Goal: Information Seeking & Learning: Learn about a topic

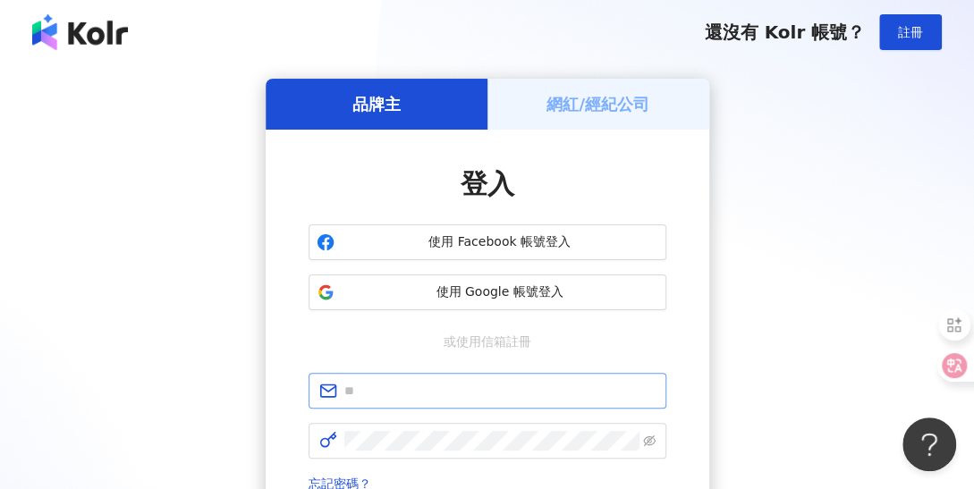
click at [449, 402] on span at bounding box center [488, 391] width 358 height 36
click at [463, 399] on input "text" at bounding box center [499, 391] width 311 height 20
type input "*"
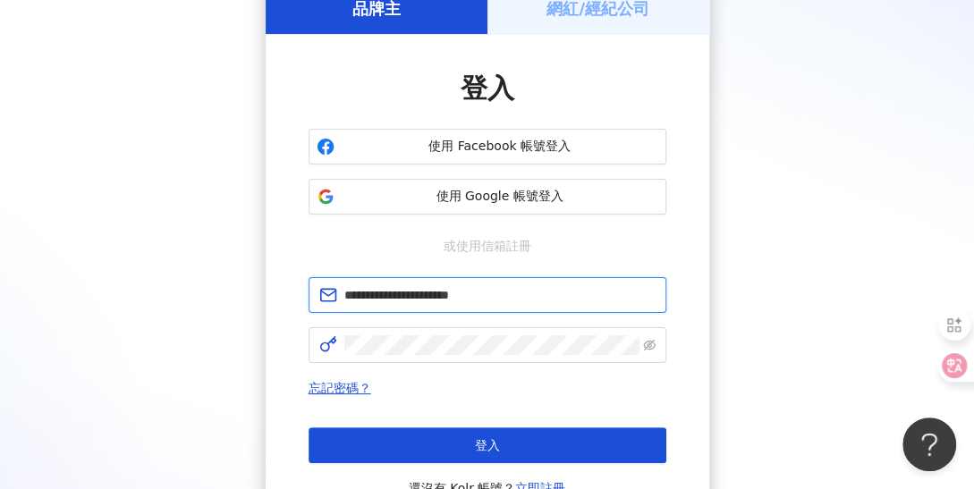
scroll to position [102, 0]
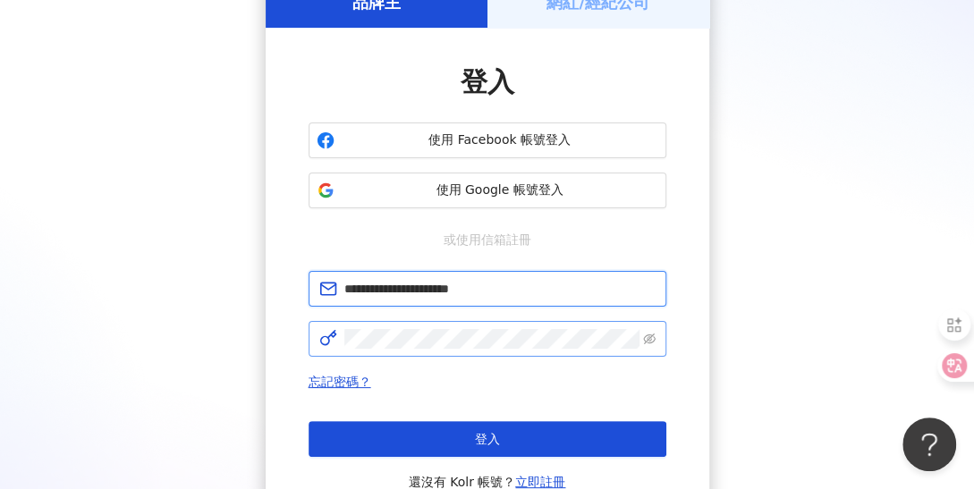
type input "**********"
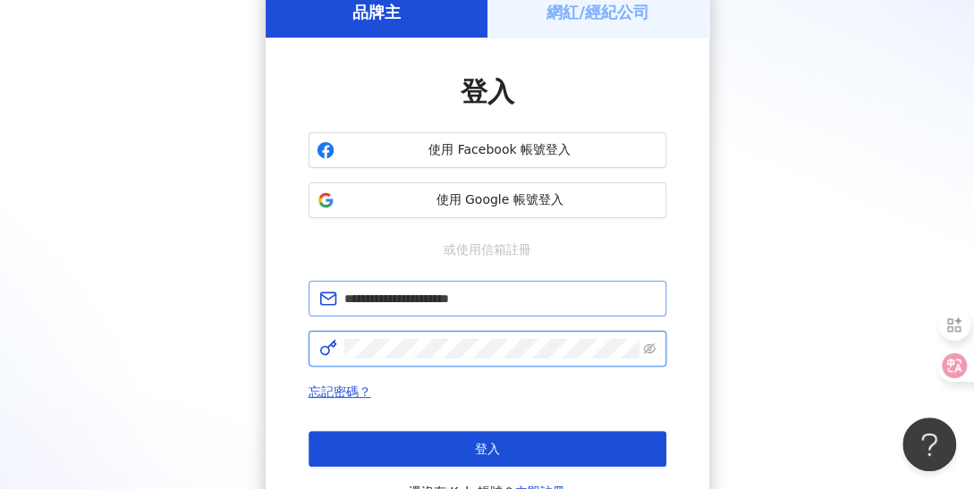
scroll to position [119, 0]
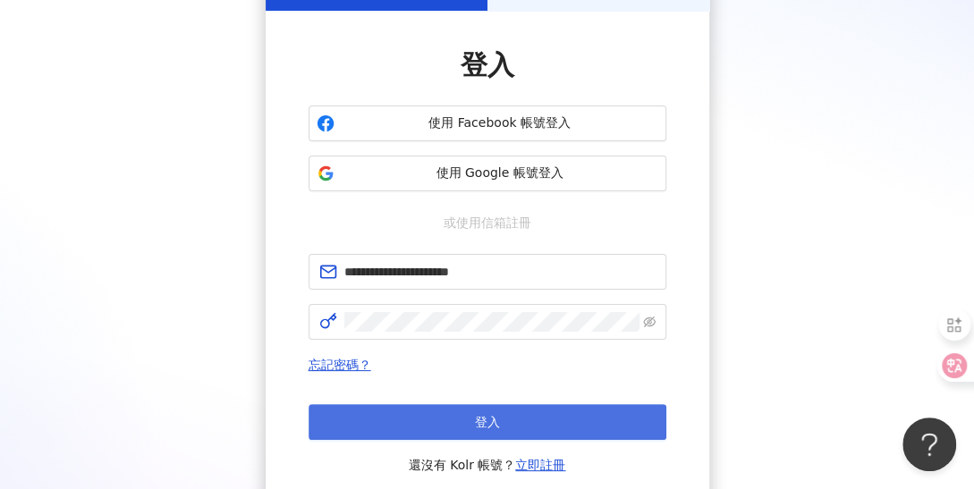
click at [500, 418] on button "登入" at bounding box center [488, 422] width 358 height 36
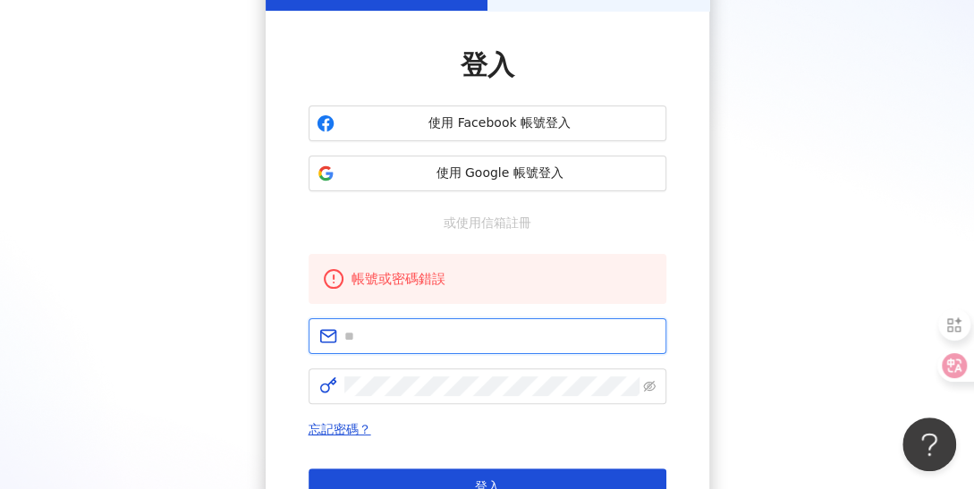
click at [377, 330] on input "text" at bounding box center [499, 336] width 311 height 20
click at [648, 385] on icon "eye-invisible" at bounding box center [649, 386] width 13 height 11
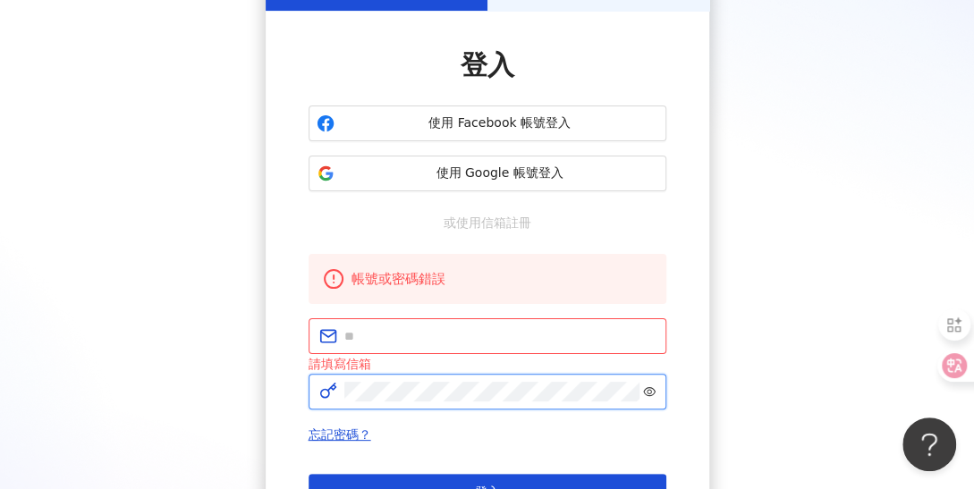
click at [644, 394] on icon "eye" at bounding box center [649, 391] width 13 height 13
click at [438, 333] on input "text" at bounding box center [499, 336] width 311 height 20
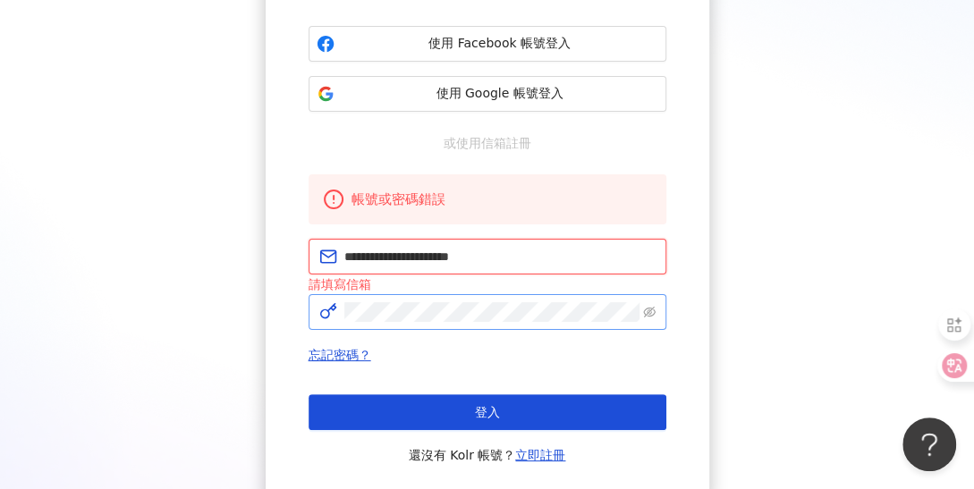
scroll to position [205, 0]
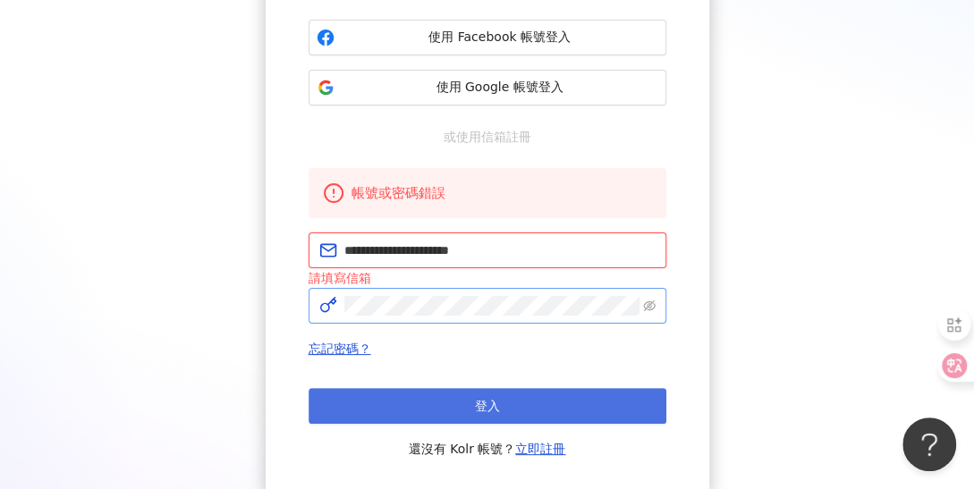
type input "**********"
click at [512, 402] on button "登入" at bounding box center [488, 406] width 358 height 36
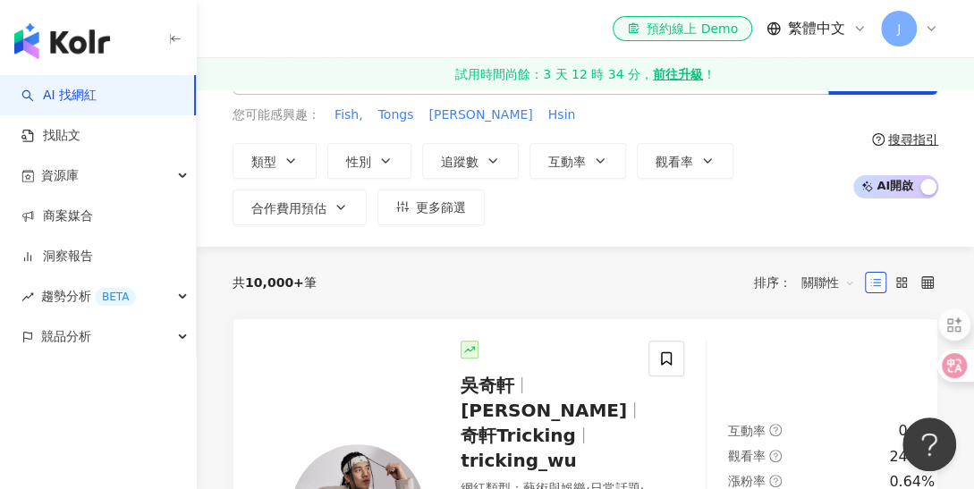
scroll to position [45, 0]
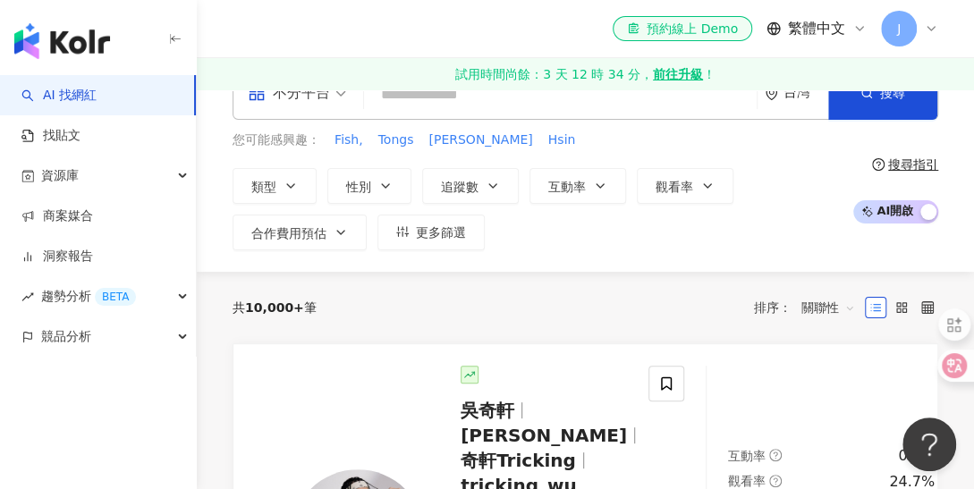
click at [174, 38] on icon "button" at bounding box center [175, 39] width 14 height 14
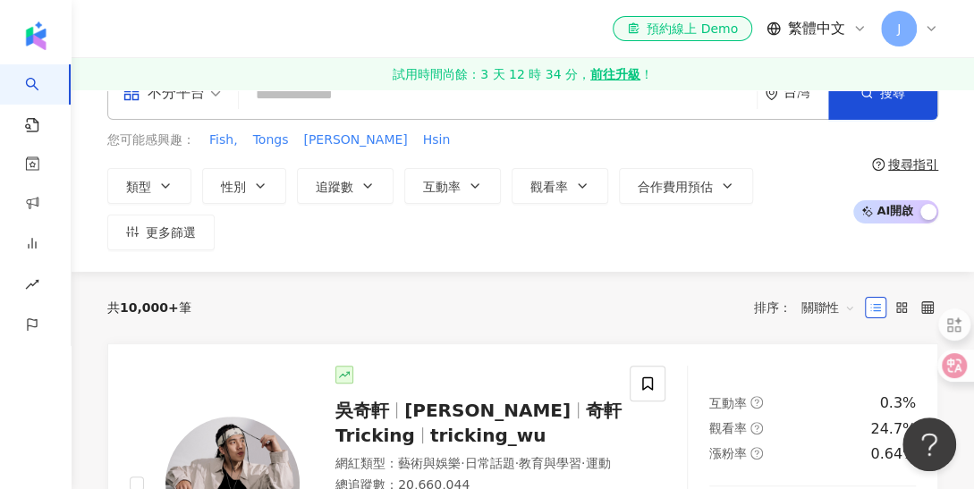
scroll to position [0, 0]
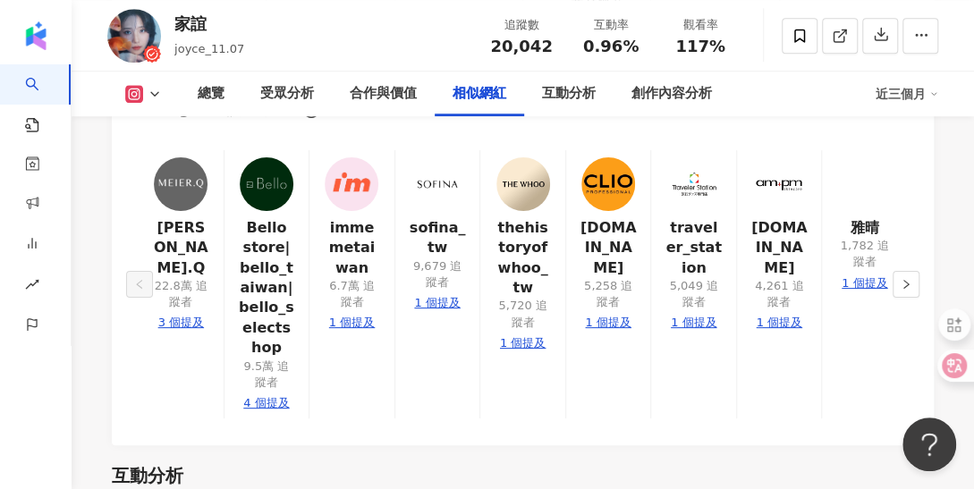
scroll to position [3610, 0]
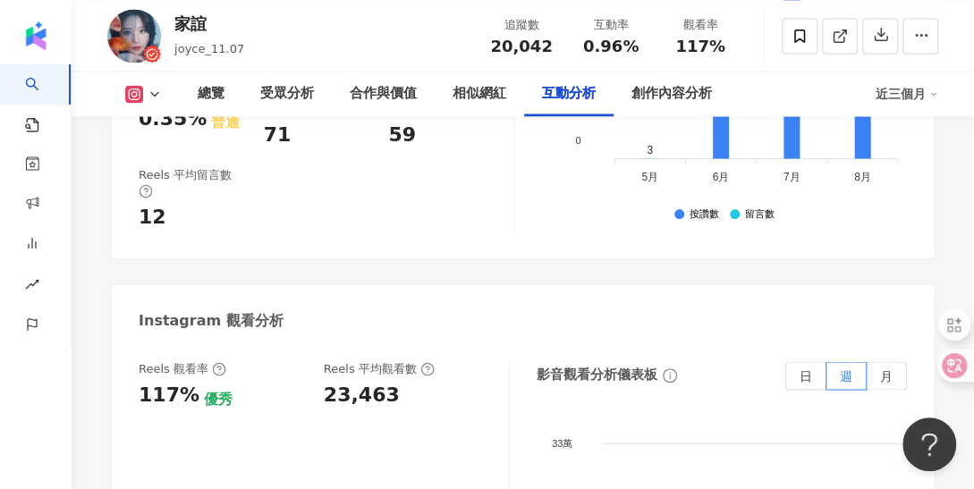
scroll to position [4325, 0]
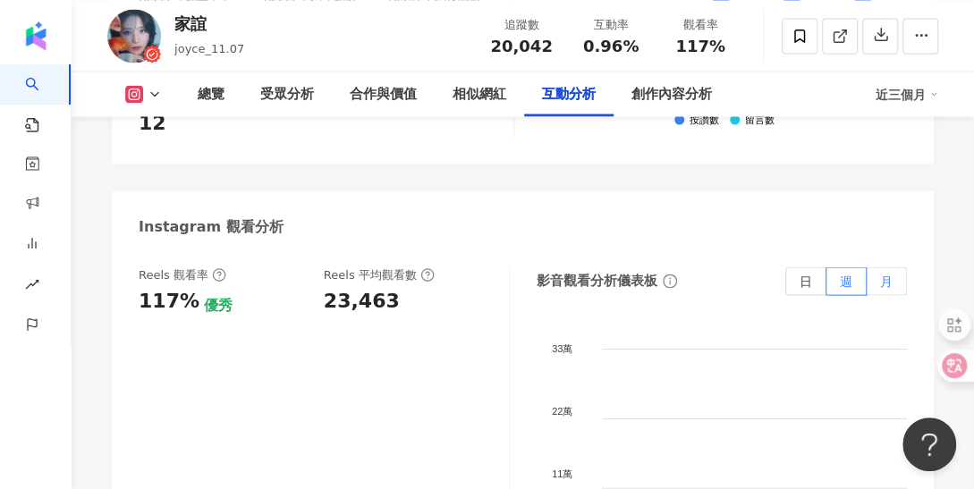
click at [877, 267] on label "月" at bounding box center [887, 281] width 40 height 29
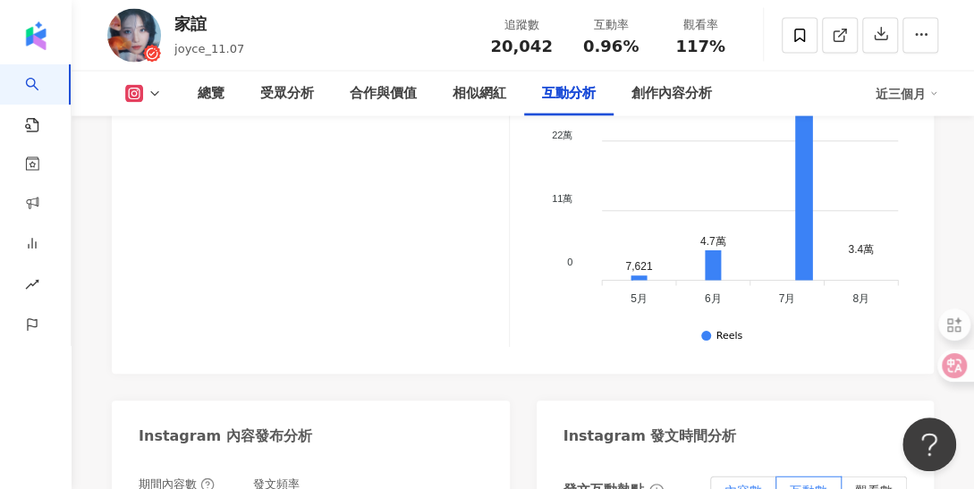
scroll to position [4772, 0]
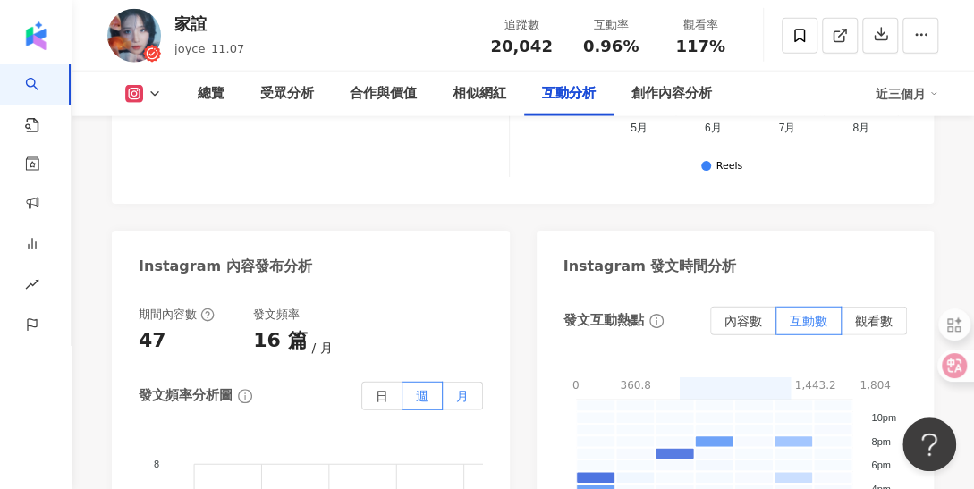
click at [460, 382] on label "月" at bounding box center [463, 396] width 40 height 29
click at [893, 307] on label "觀看數" at bounding box center [874, 321] width 65 height 29
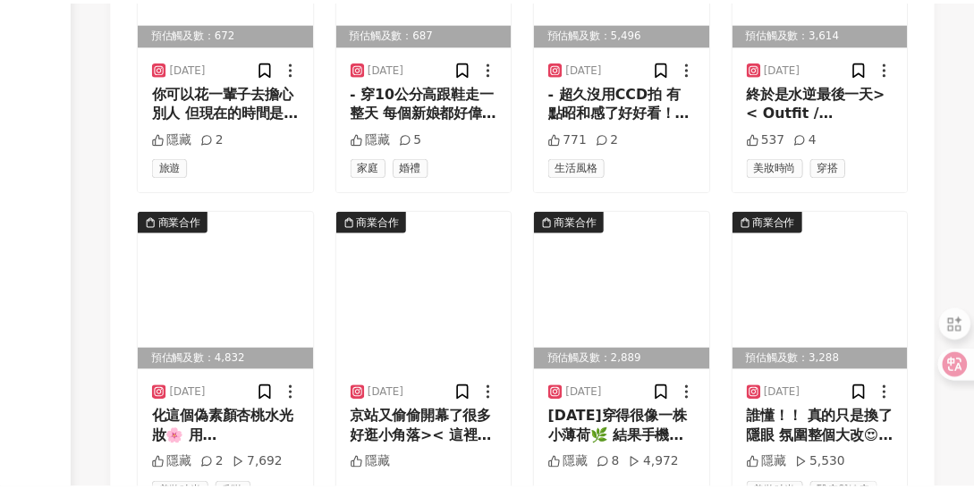
scroll to position [6696, 0]
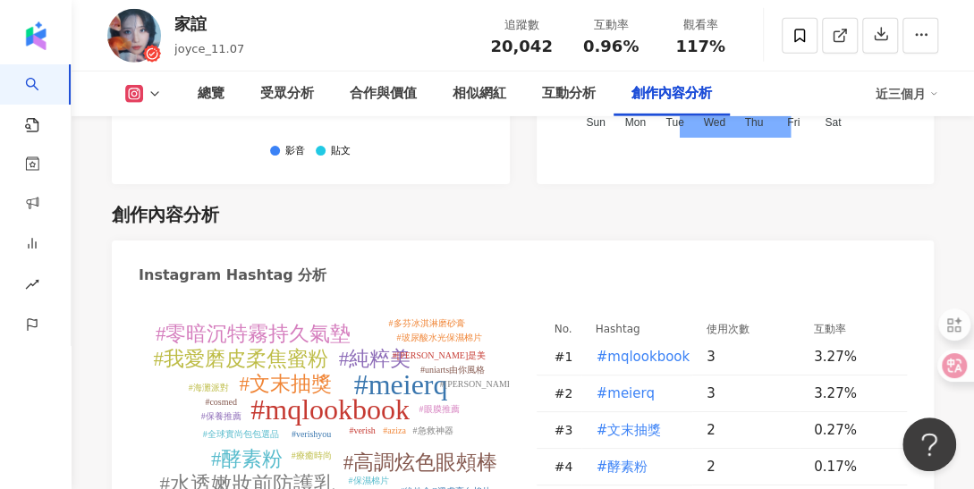
scroll to position [5350, 0]
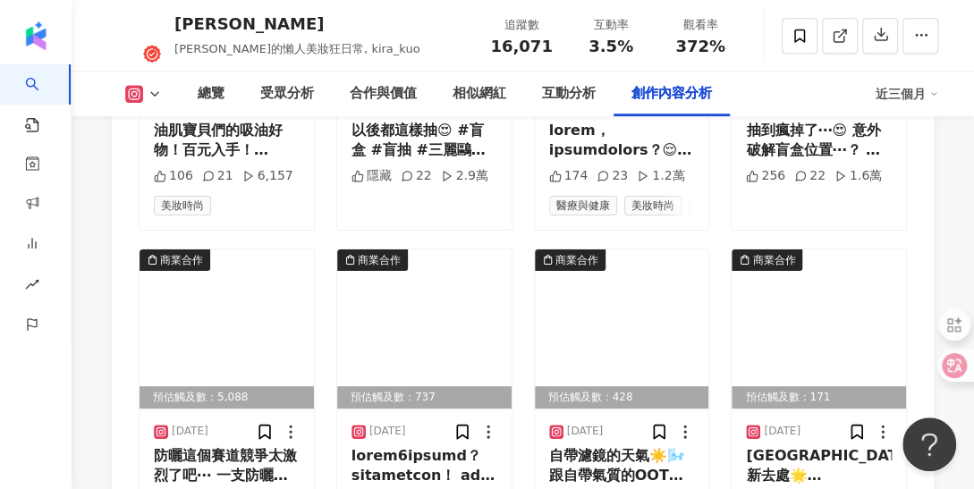
scroll to position [6606, 0]
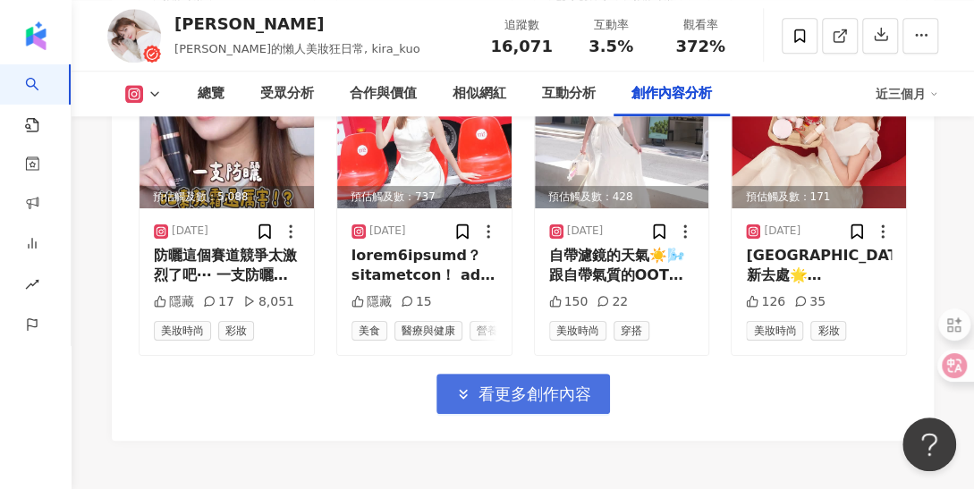
click at [569, 385] on span "看更多創作內容" at bounding box center [534, 395] width 113 height 20
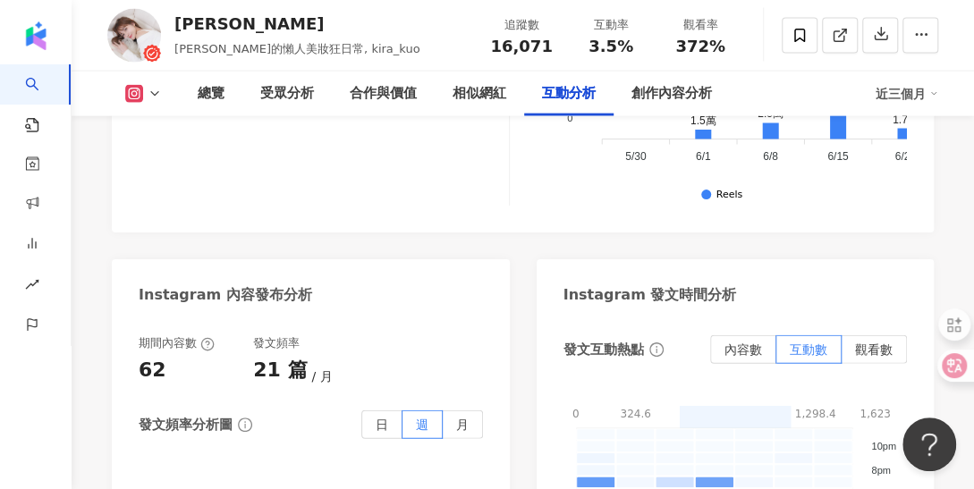
scroll to position [4638, 0]
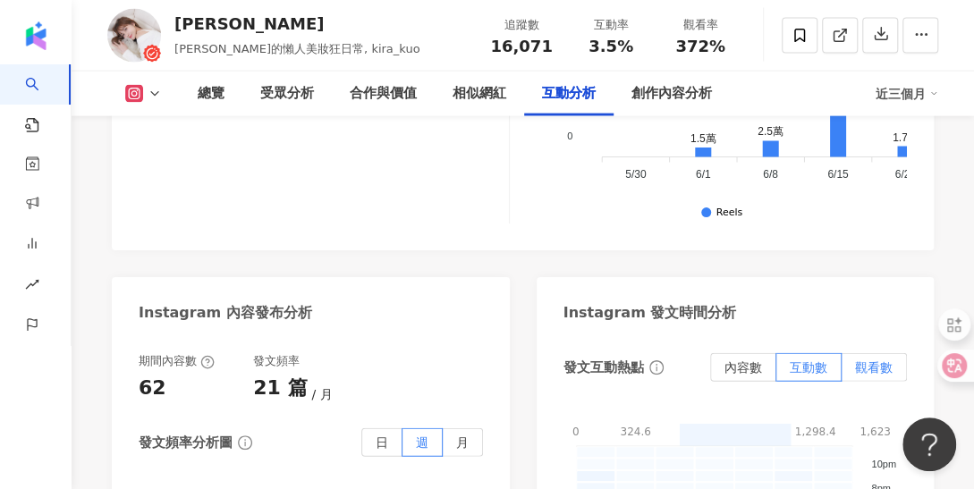
click at [896, 353] on label "觀看數" at bounding box center [874, 367] width 65 height 29
click at [472, 428] on label "月" at bounding box center [463, 442] width 40 height 29
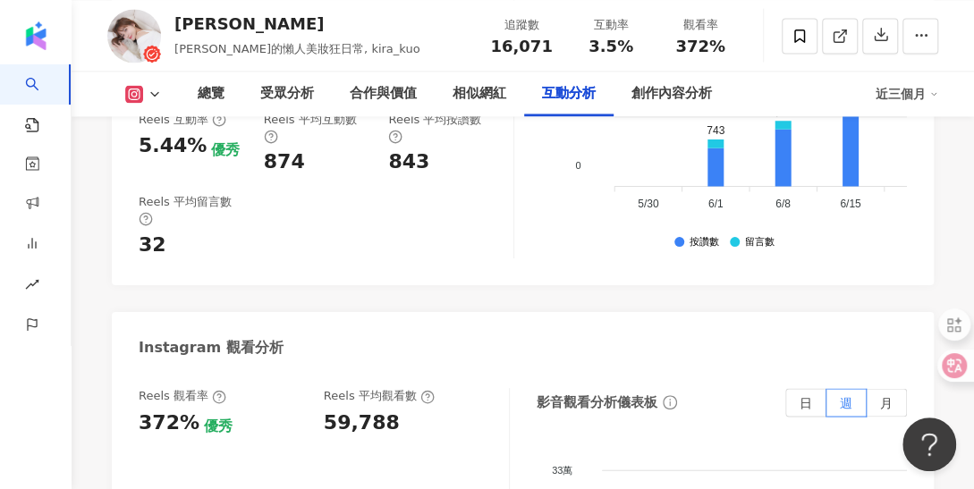
scroll to position [4102, 0]
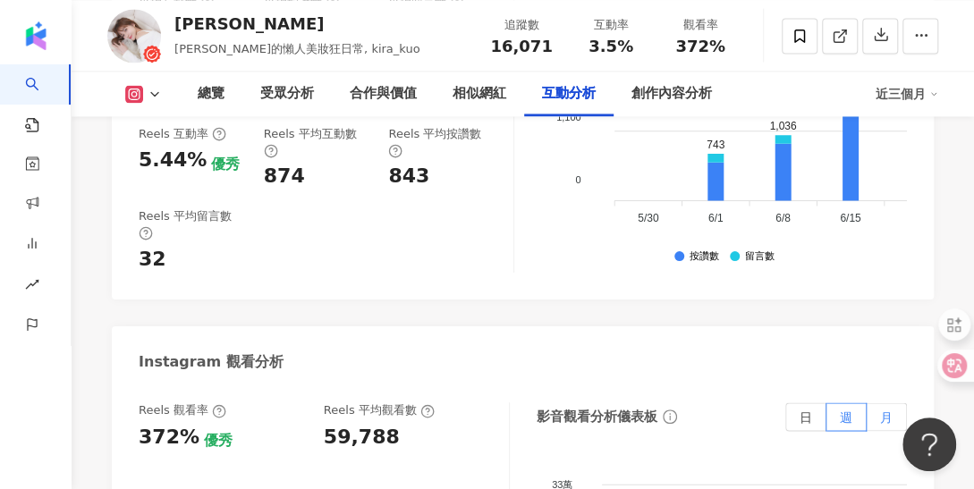
click at [880, 410] on span "月" at bounding box center [886, 417] width 13 height 14
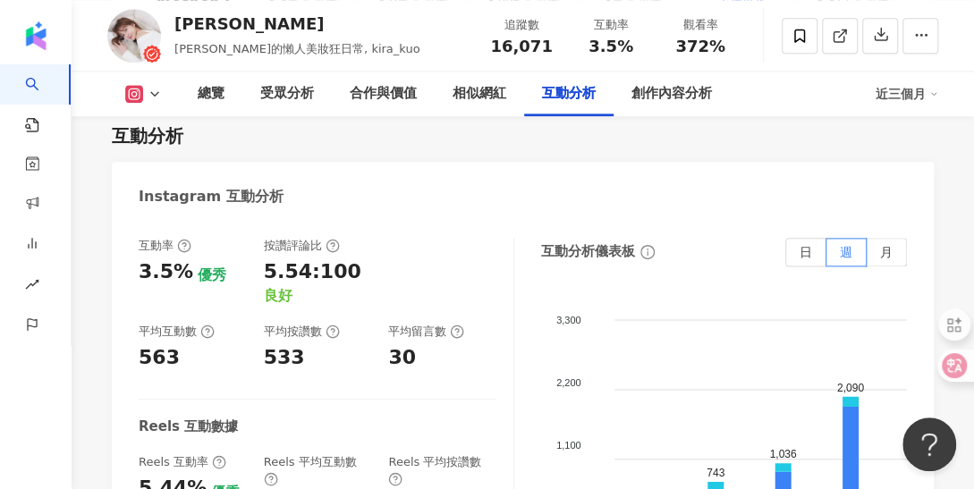
scroll to position [3744, 0]
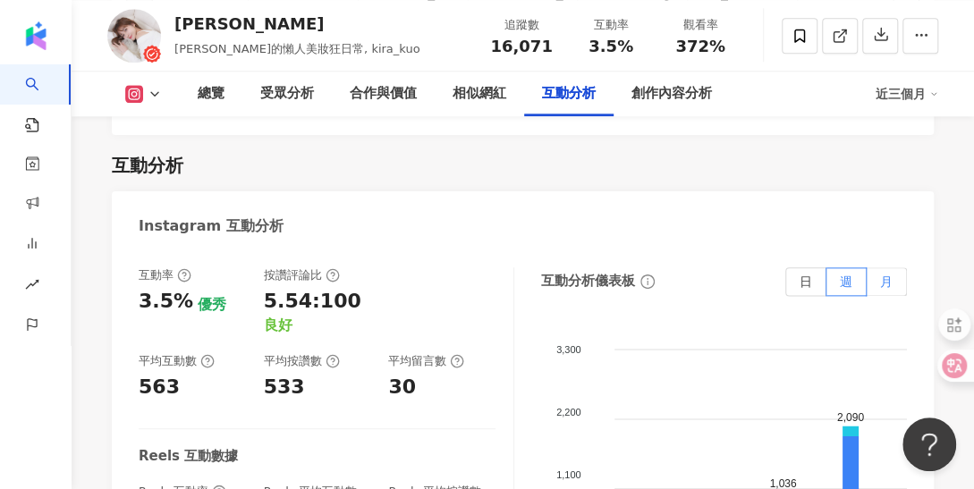
click at [875, 267] on label "月" at bounding box center [887, 281] width 40 height 29
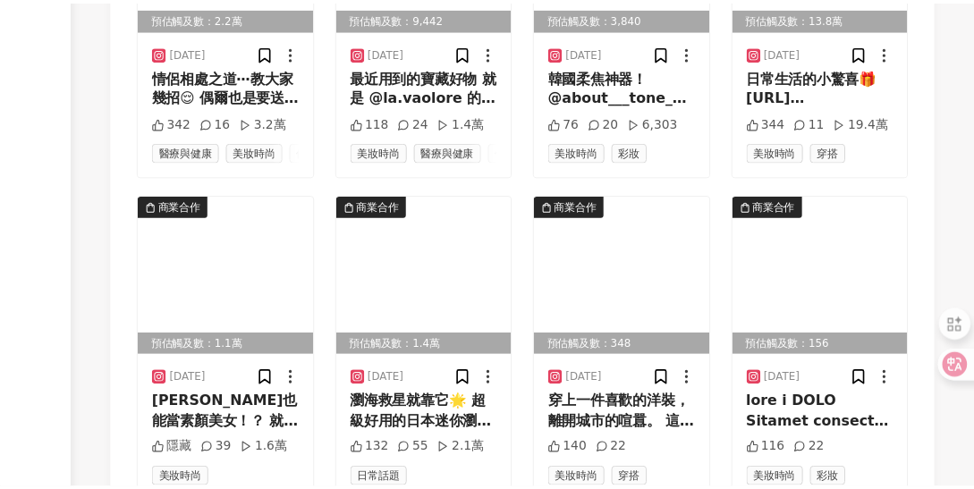
scroll to position [7652, 0]
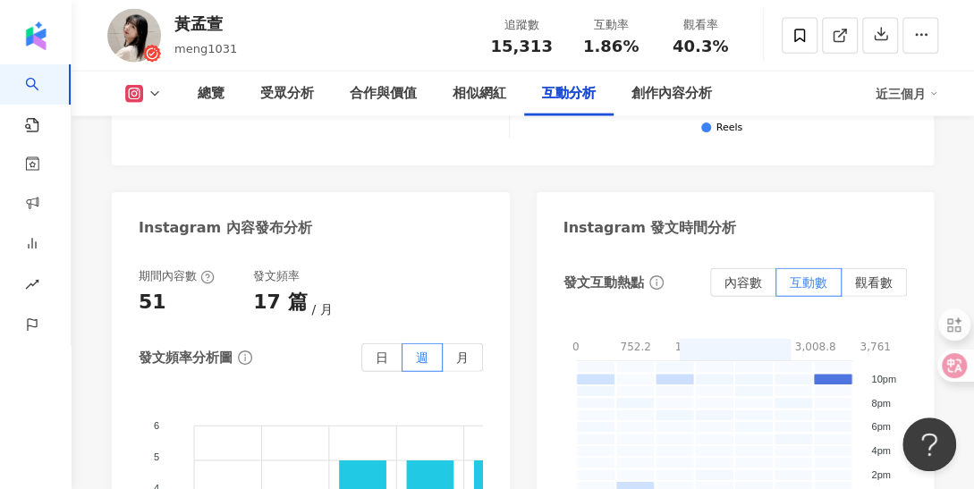
scroll to position [4610, 0]
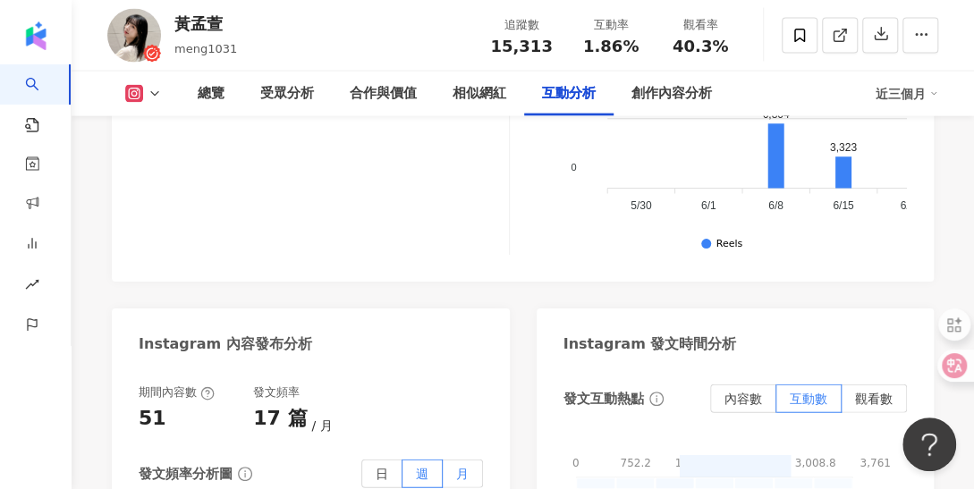
click at [467, 467] on span "月" at bounding box center [462, 474] width 13 height 14
click at [871, 392] on span "觀看數" at bounding box center [874, 399] width 38 height 14
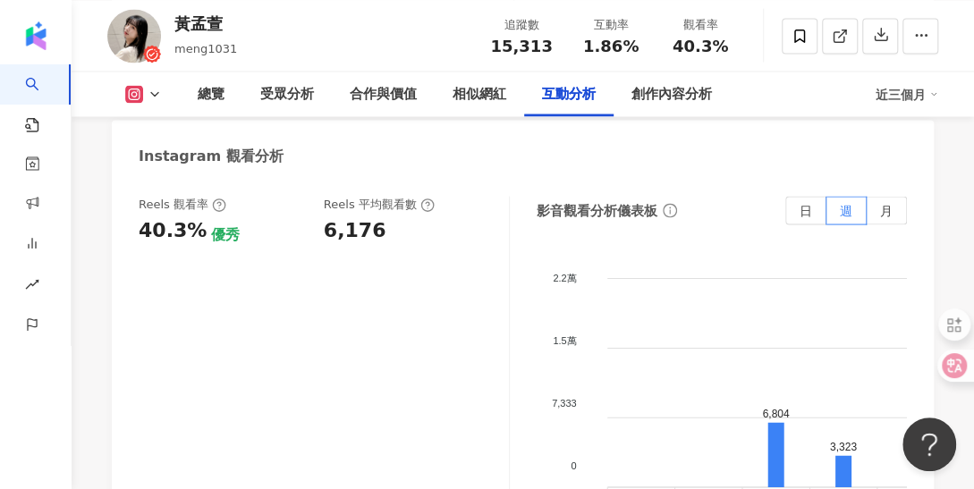
scroll to position [4252, 0]
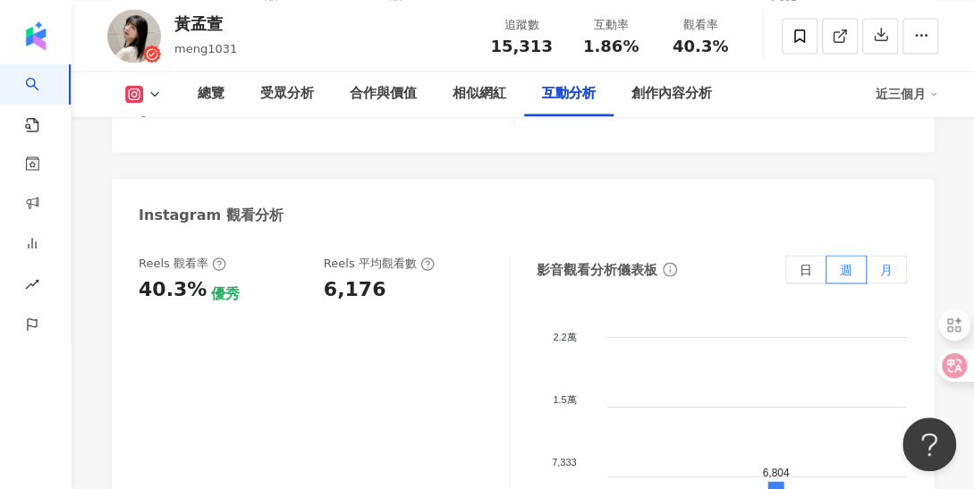
click at [876, 255] on label "月" at bounding box center [887, 269] width 40 height 29
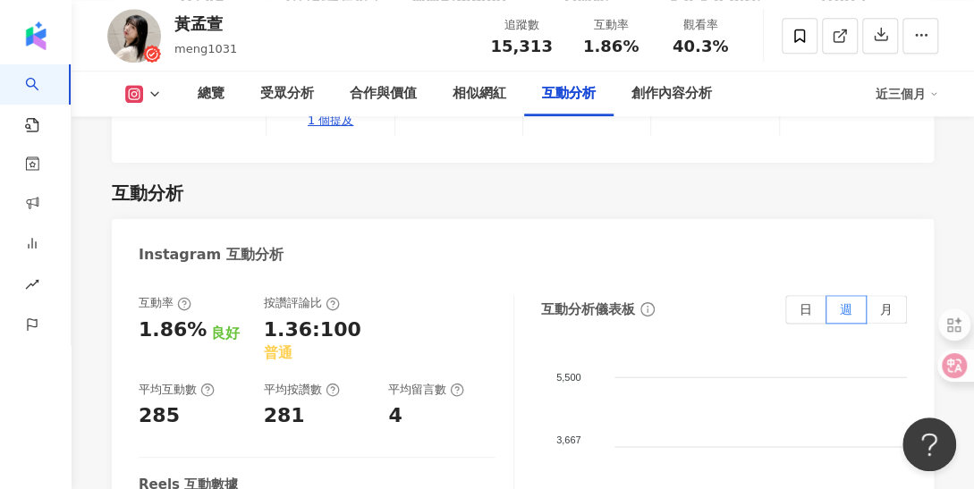
scroll to position [3626, 0]
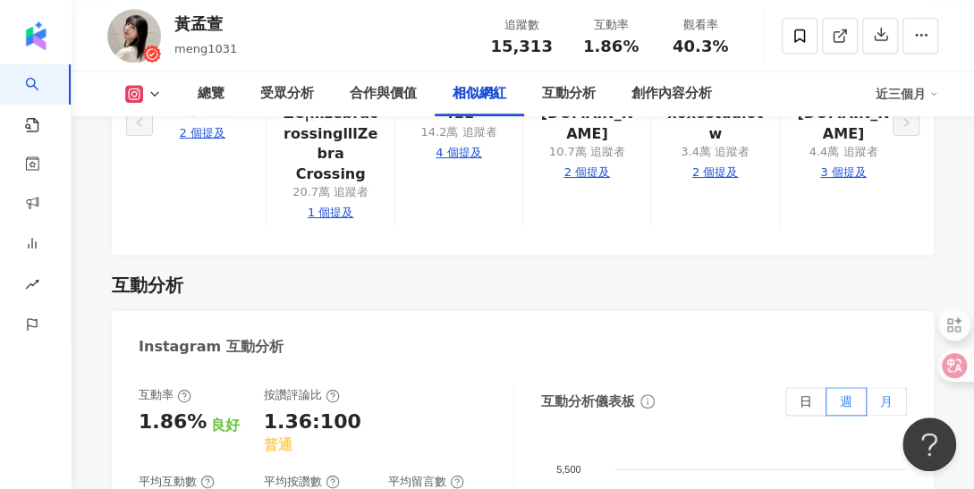
click at [892, 394] on span "月" at bounding box center [886, 401] width 13 height 14
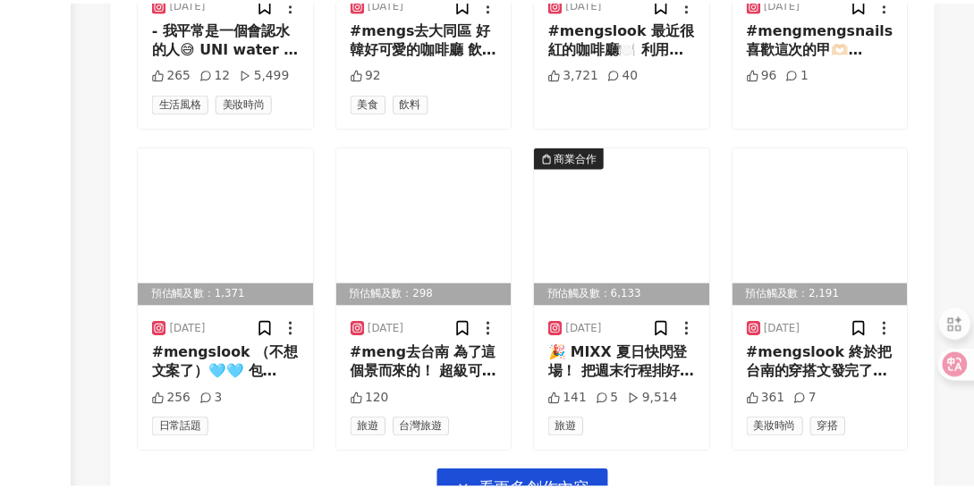
scroll to position [6670, 0]
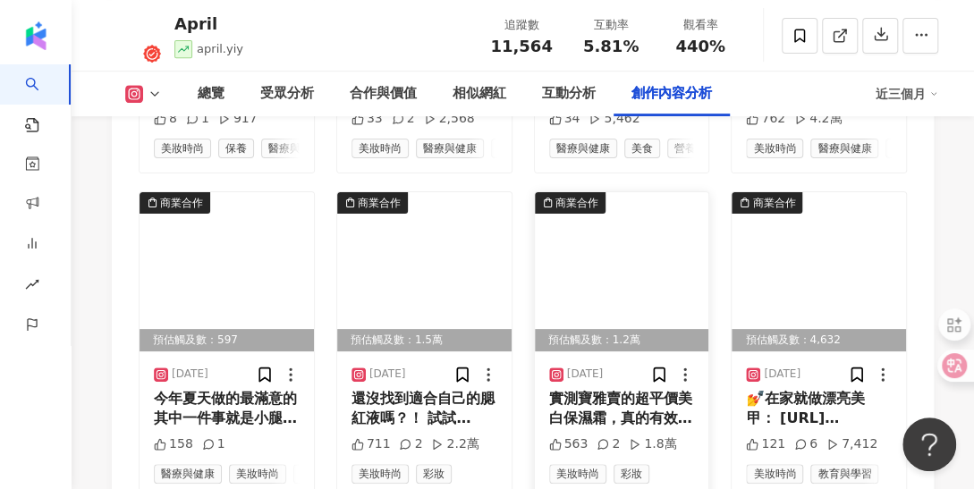
scroll to position [6510, 0]
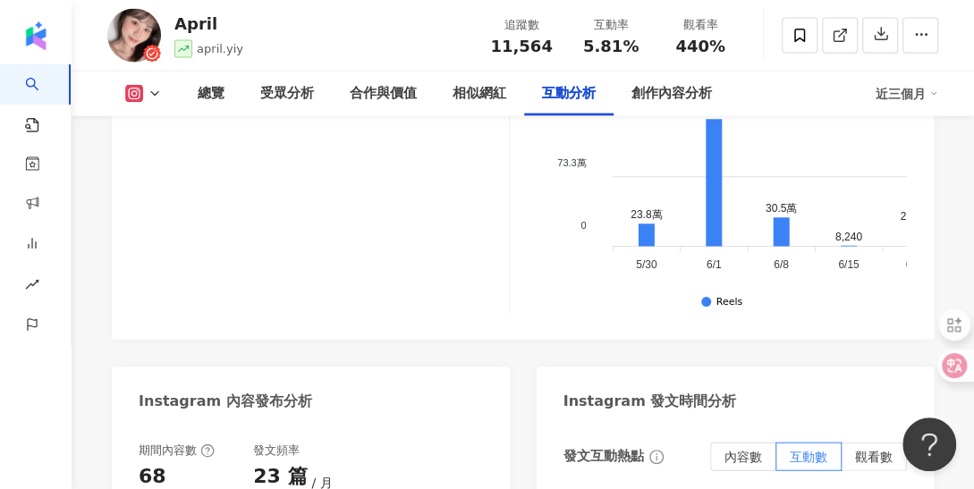
scroll to position [4543, 0]
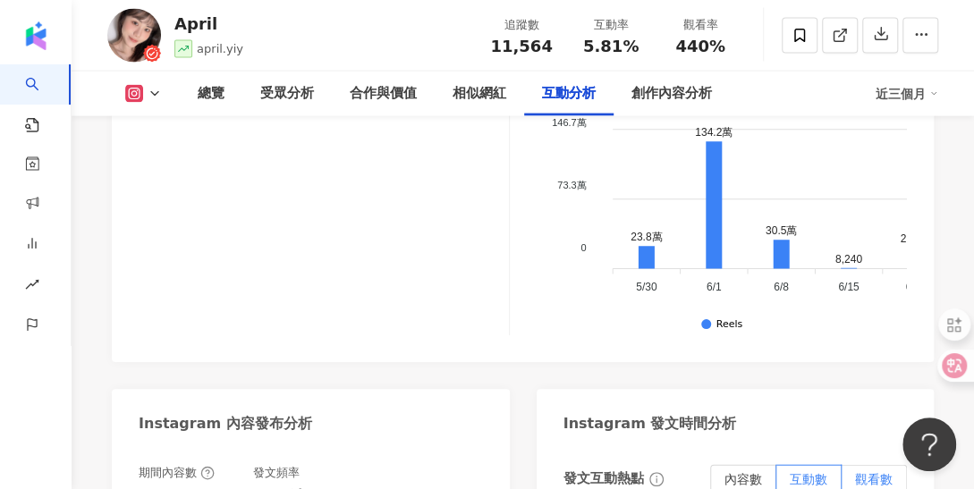
click at [885, 472] on span "觀看數" at bounding box center [874, 479] width 38 height 14
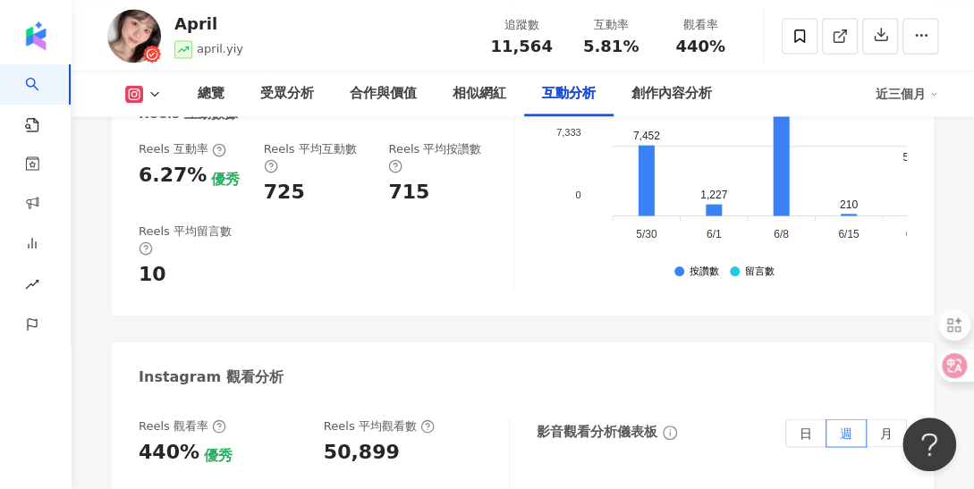
scroll to position [4095, 0]
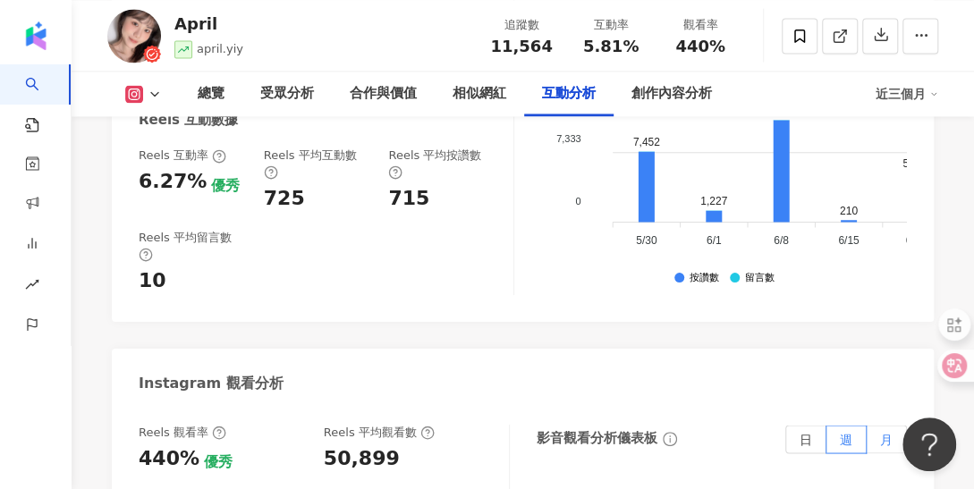
click at [893, 425] on label "月" at bounding box center [887, 439] width 40 height 29
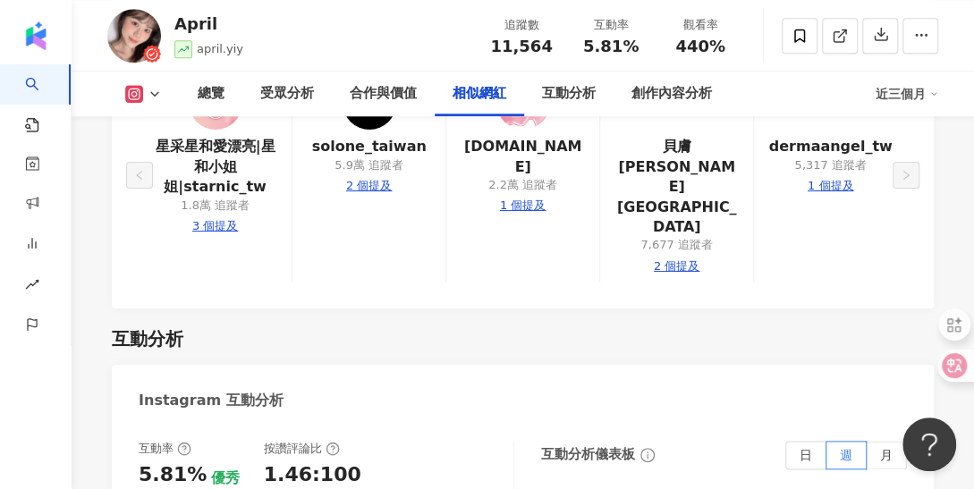
scroll to position [3559, 0]
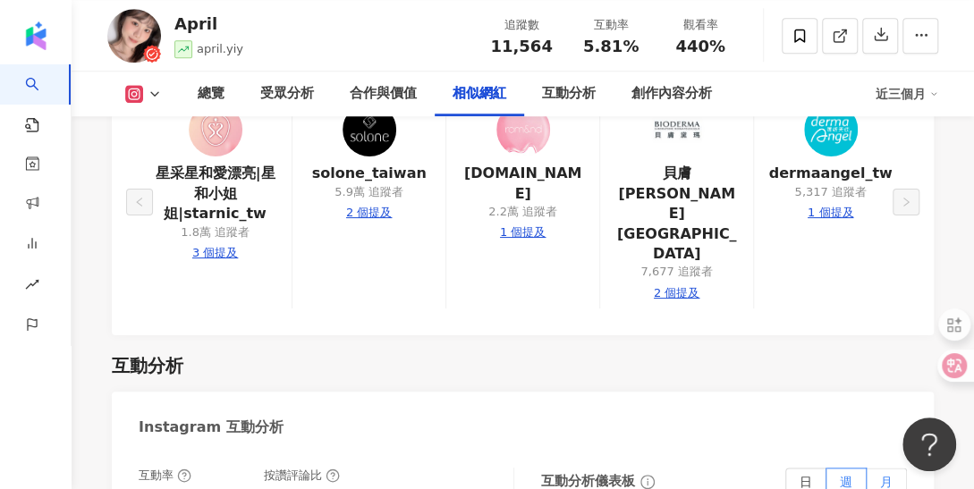
click at [885, 475] on span "月" at bounding box center [886, 482] width 13 height 14
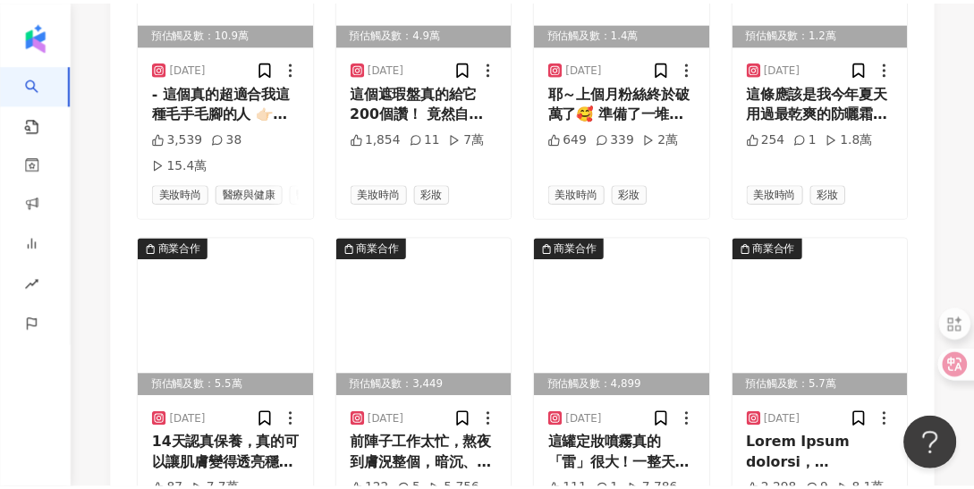
scroll to position [7660, 0]
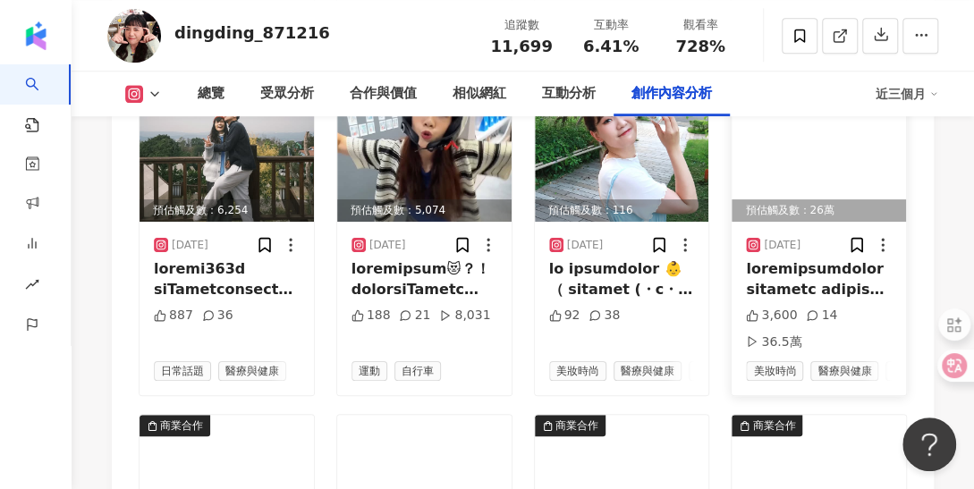
scroll to position [6637, 0]
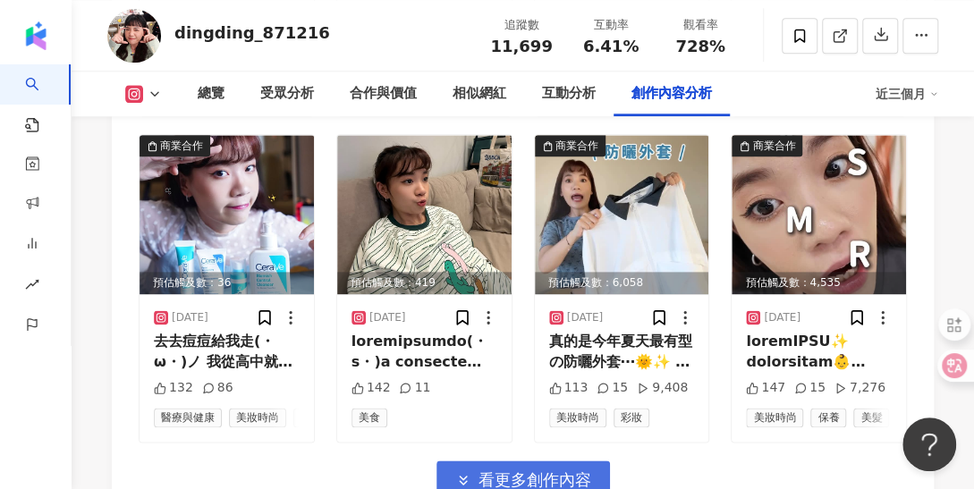
click at [557, 470] on span "看更多創作內容" at bounding box center [534, 480] width 113 height 20
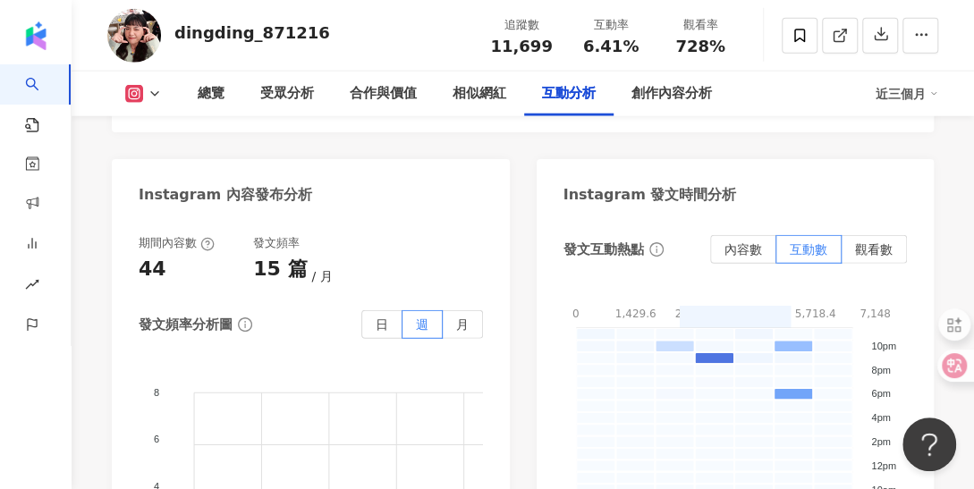
scroll to position [4759, 0]
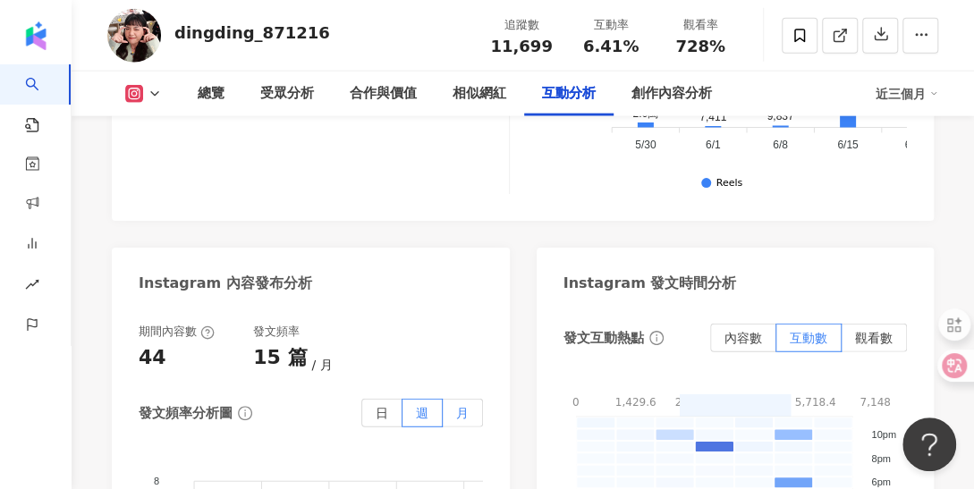
click at [454, 399] on label "月" at bounding box center [463, 413] width 40 height 29
click at [894, 324] on label "觀看數" at bounding box center [874, 338] width 65 height 29
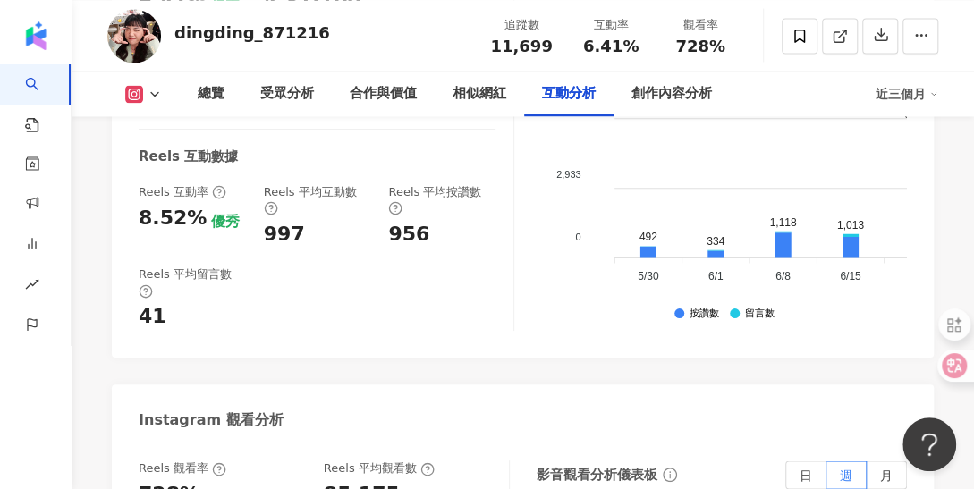
scroll to position [4222, 0]
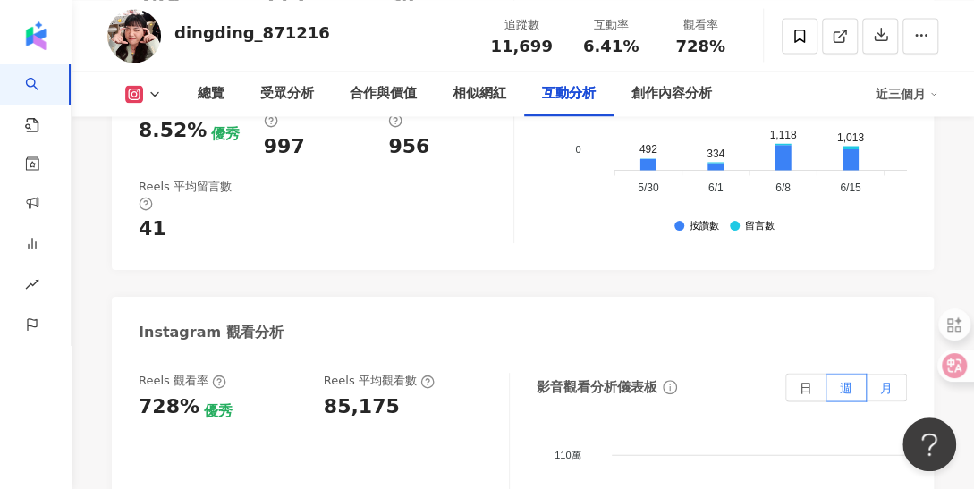
click at [884, 373] on label "月" at bounding box center [887, 387] width 40 height 29
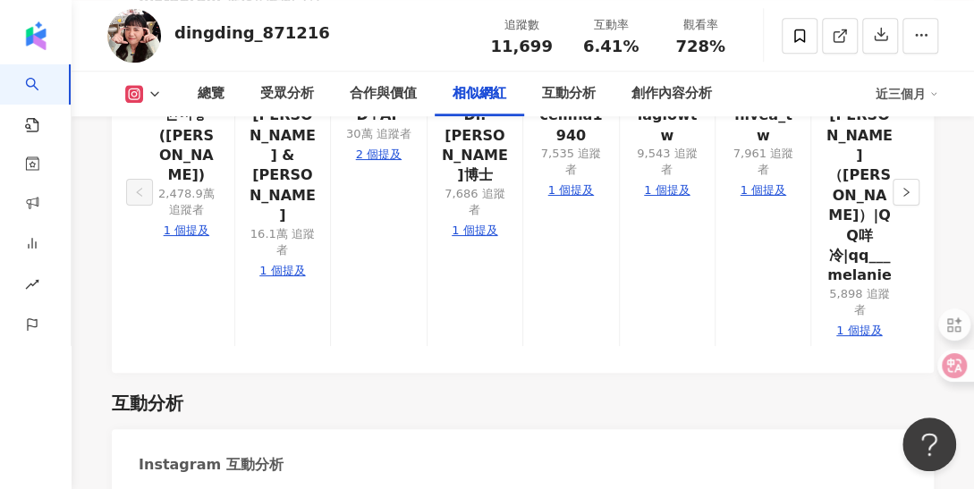
scroll to position [3686, 0]
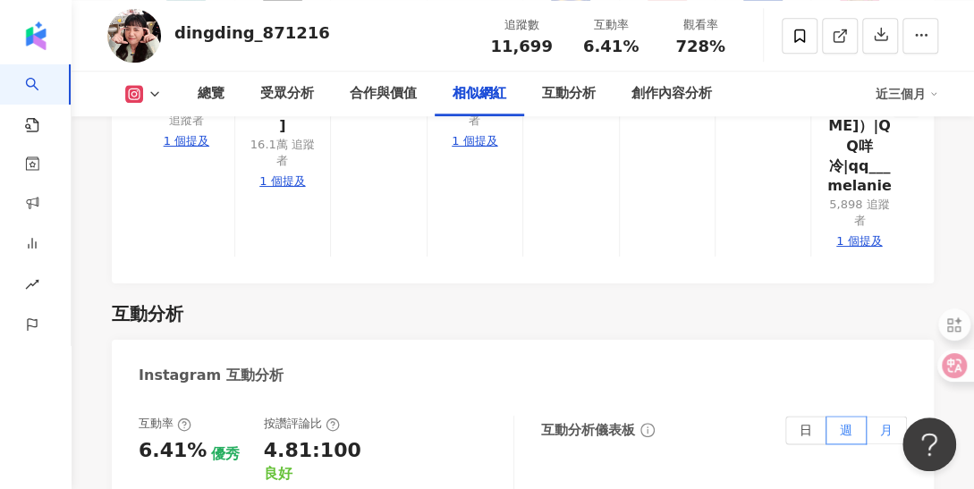
click at [880, 423] on span "月" at bounding box center [886, 430] width 13 height 14
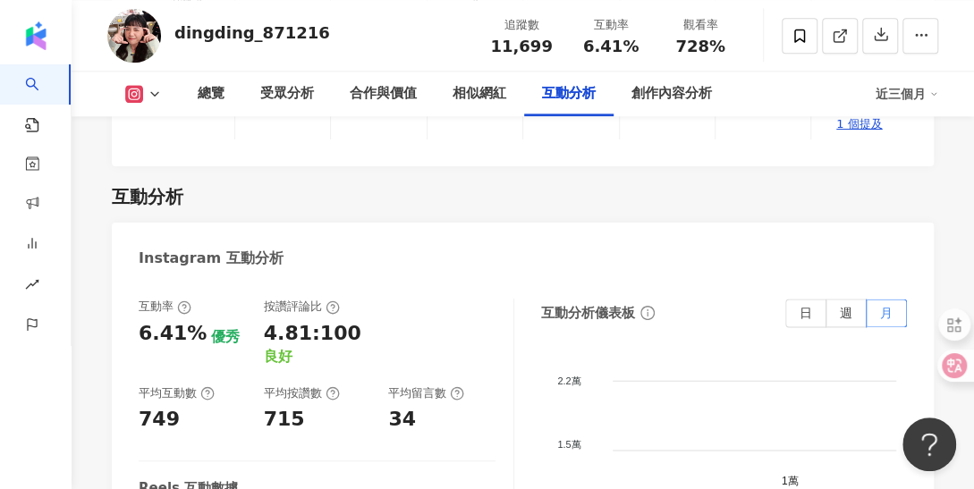
scroll to position [3865, 0]
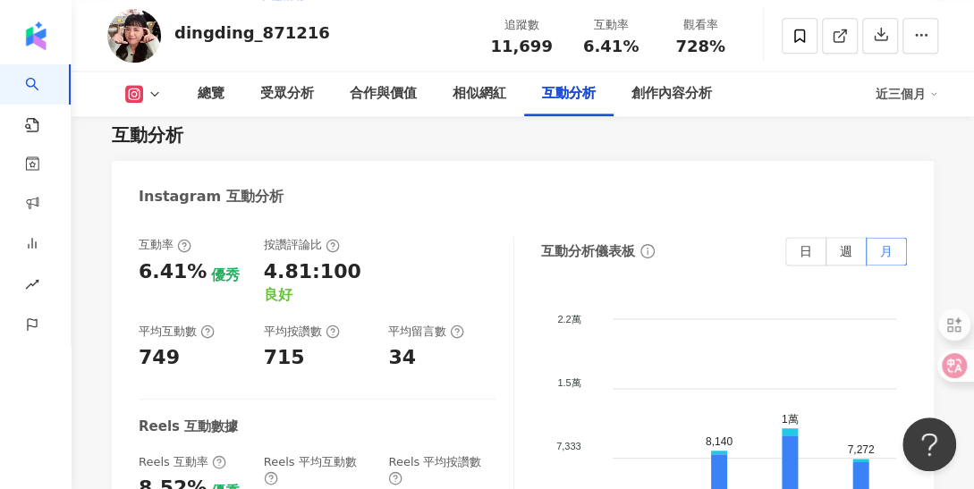
click at [924, 91] on div "近三個月" at bounding box center [907, 94] width 63 height 29
click at [921, 169] on link "近六個月" at bounding box center [915, 169] width 50 height 20
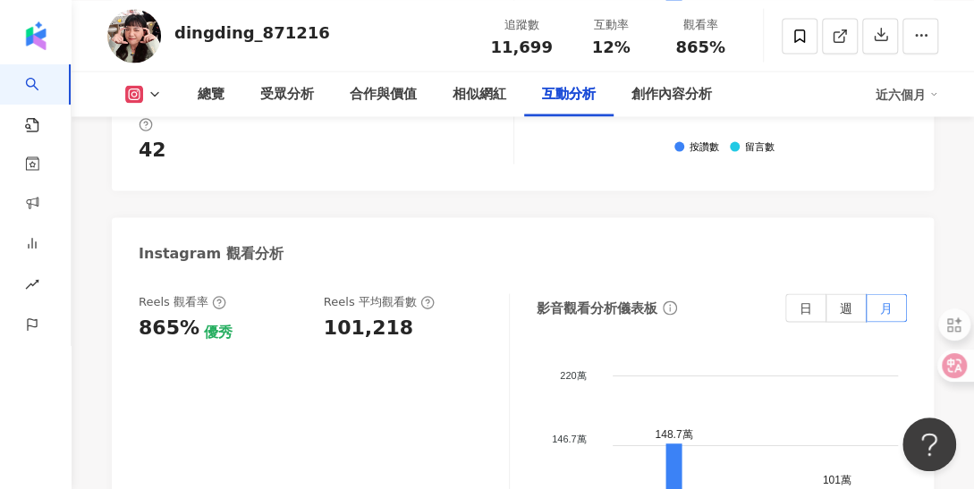
scroll to position [4312, 0]
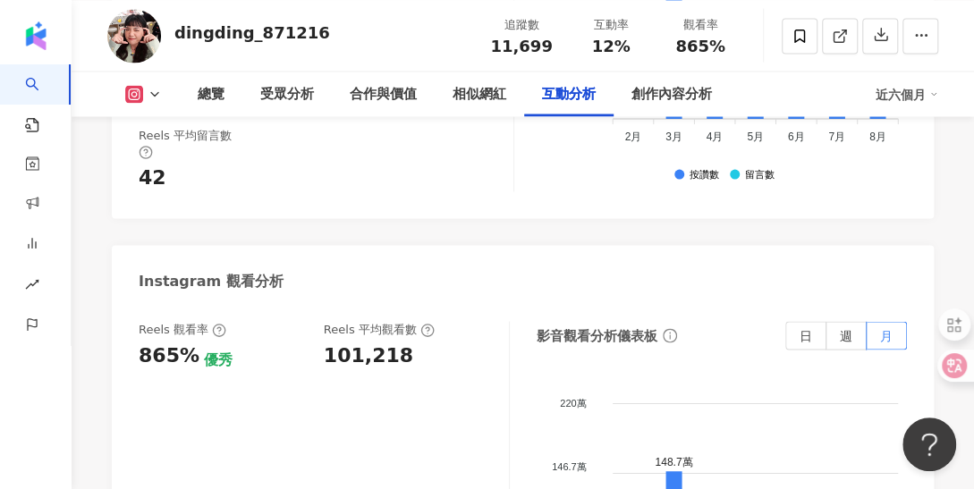
click at [916, 97] on div "近六個月" at bounding box center [907, 94] width 63 height 29
click at [921, 127] on link "近三個月" at bounding box center [915, 133] width 50 height 20
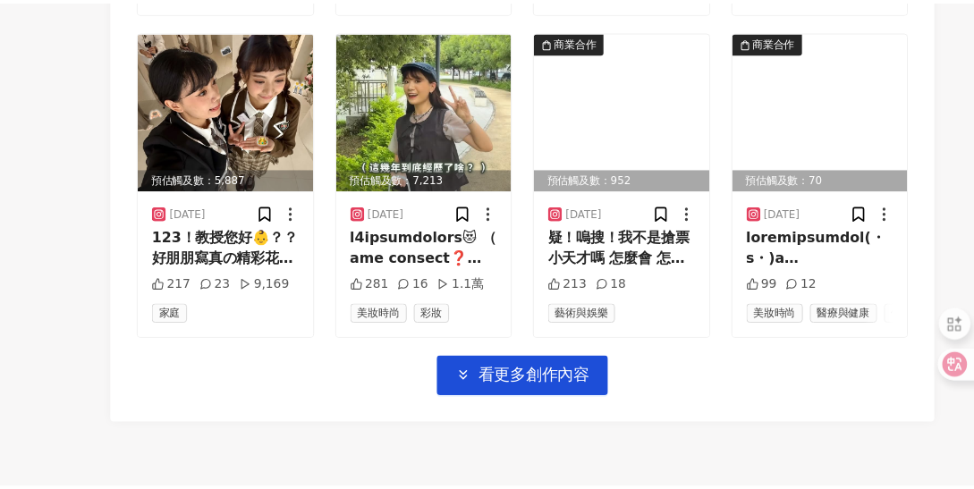
scroll to position [7799, 0]
